Goal: Task Accomplishment & Management: Manage account settings

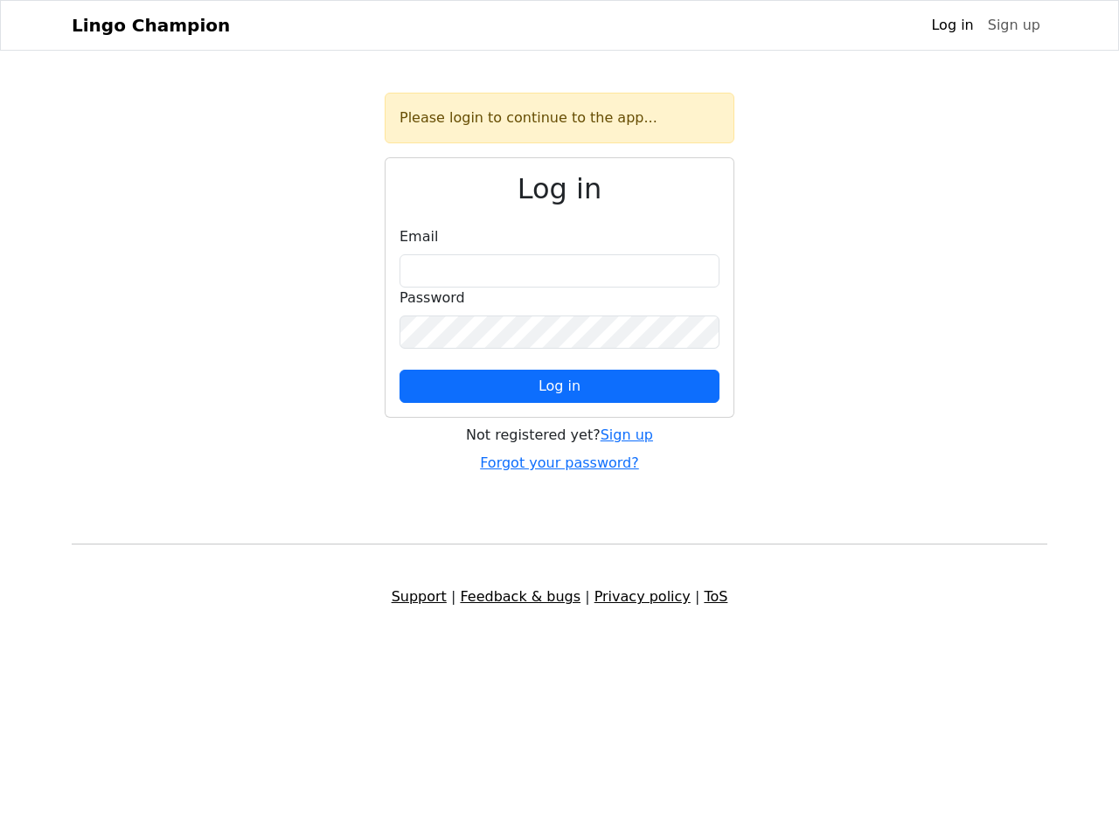
click at [559, 386] on span "Log in" at bounding box center [559, 386] width 42 height 17
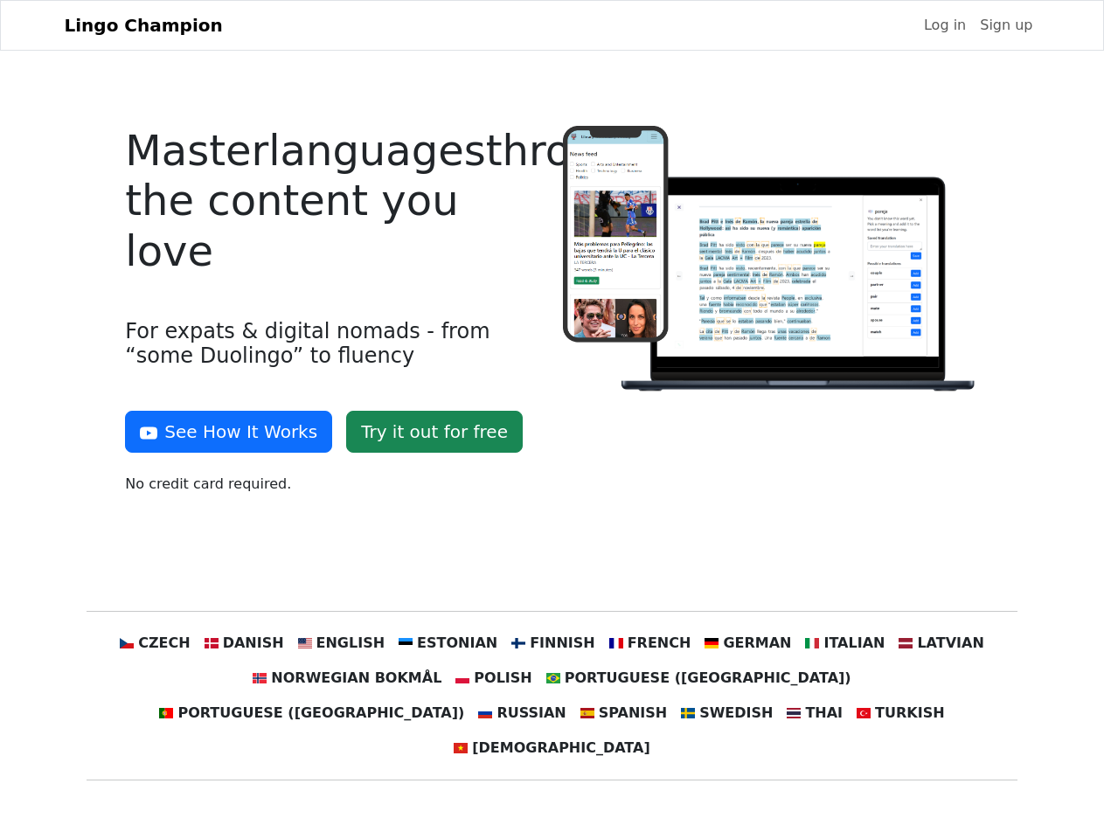
click at [552, 419] on div at bounding box center [770, 317] width 437 height 383
click at [222, 432] on button "See How It Works" at bounding box center [228, 432] width 207 height 42
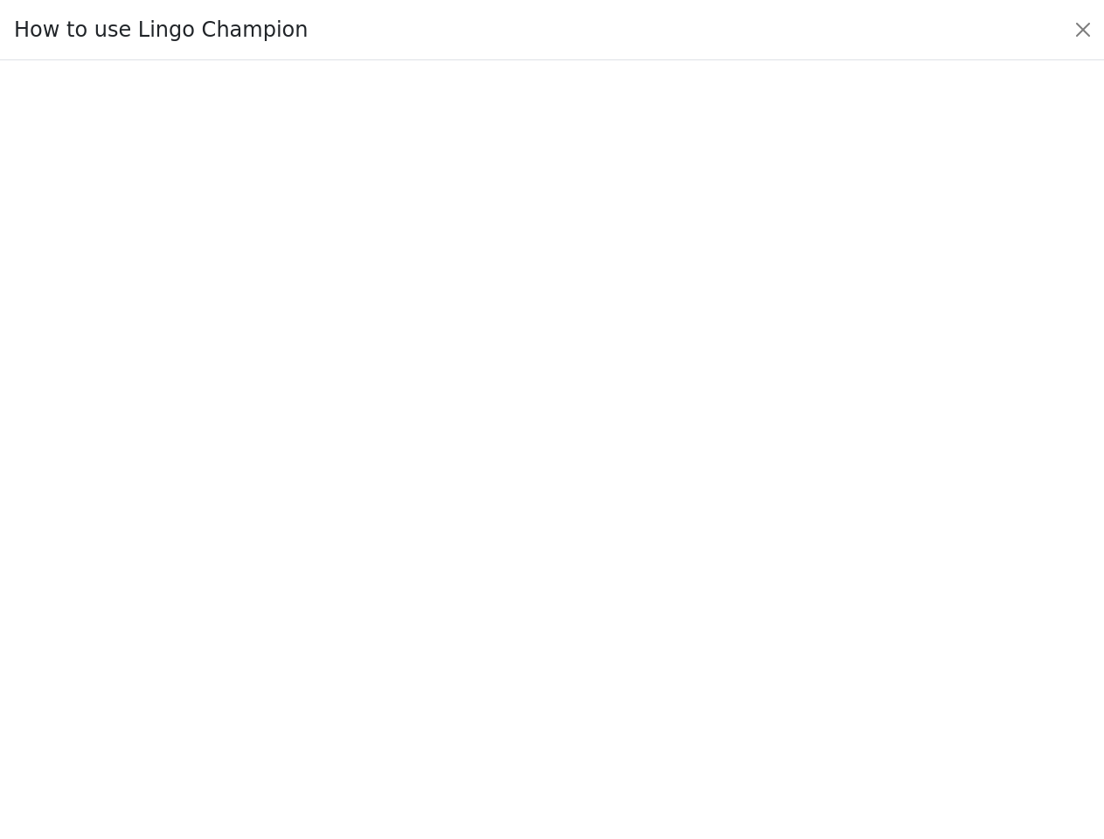
click at [188, 643] on div at bounding box center [552, 449] width 1022 height 605
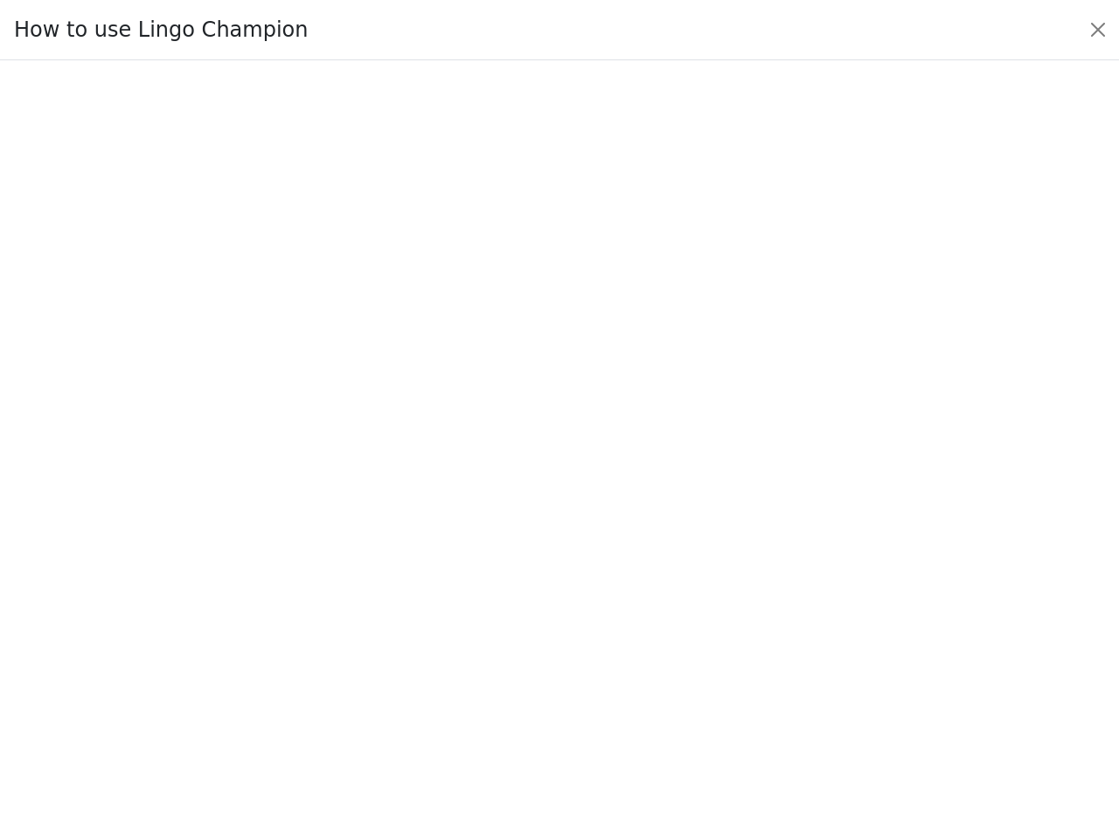
click at [270, 643] on div at bounding box center [559, 449] width 1036 height 613
click at [358, 643] on div at bounding box center [559, 449] width 1036 height 613
click at [454, 643] on div at bounding box center [559, 449] width 1036 height 613
click at [551, 643] on div at bounding box center [559, 449] width 1036 height 613
click at [638, 643] on div at bounding box center [559, 449] width 1036 height 613
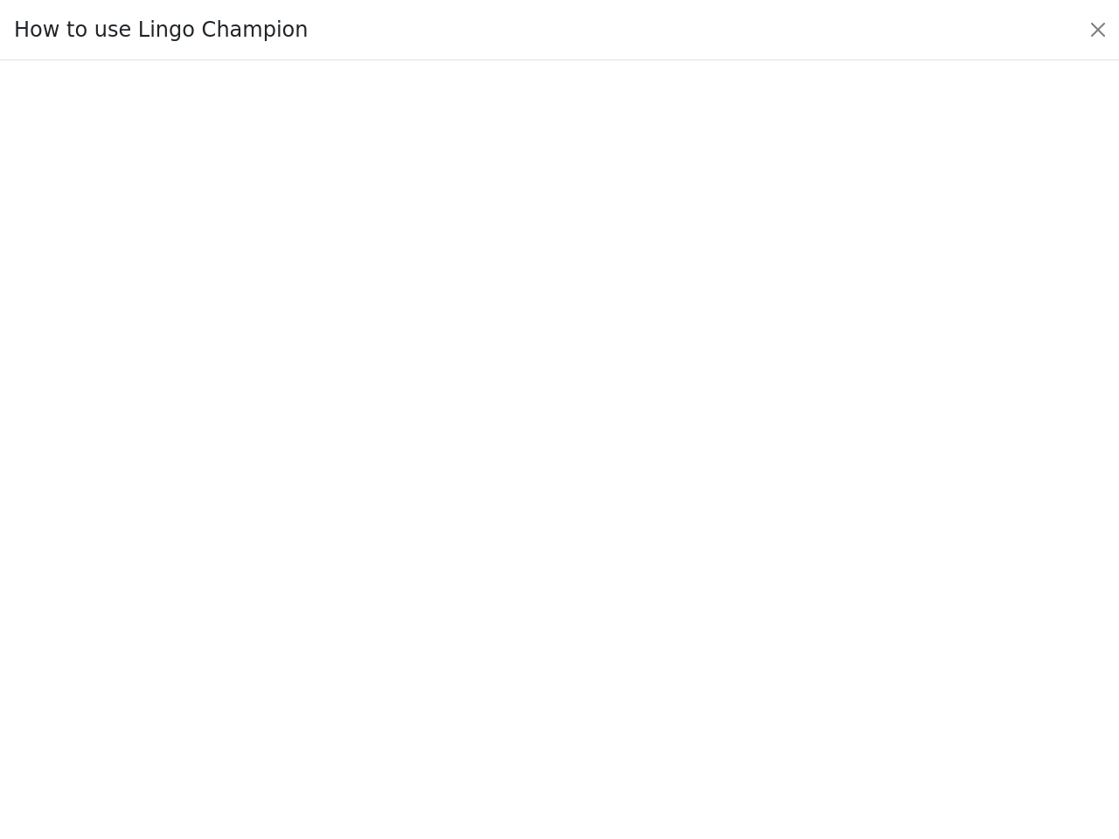
click at [728, 643] on div at bounding box center [559, 449] width 1036 height 613
click at [818, 643] on div at bounding box center [559, 449] width 1036 height 613
